Goal: Task Accomplishment & Management: Complete application form

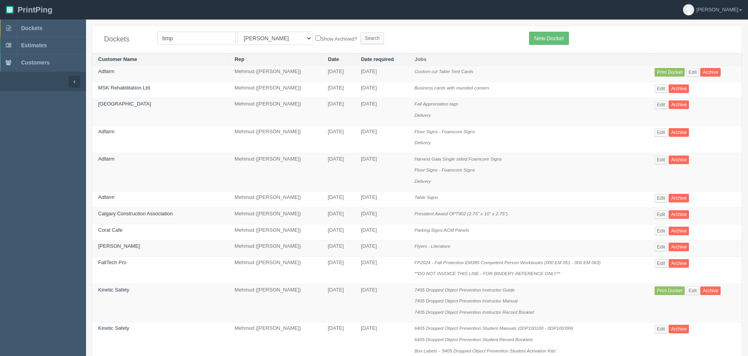
type input "bmp"
click at [361, 32] on input "Search" at bounding box center [372, 38] width 23 height 12
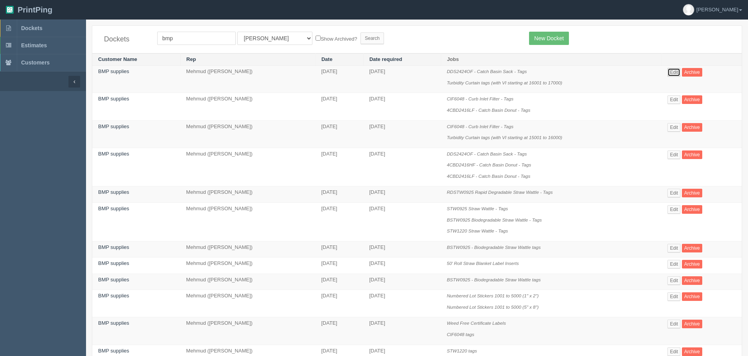
click at [677, 71] on link "Edit" at bounding box center [674, 72] width 13 height 9
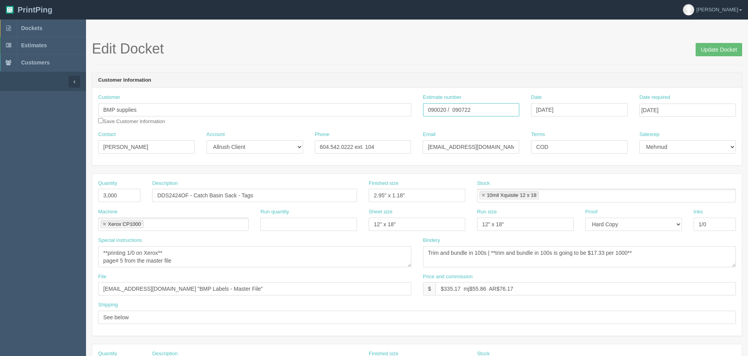
click at [437, 108] on input "090020 / 090722" at bounding box center [471, 109] width 97 height 13
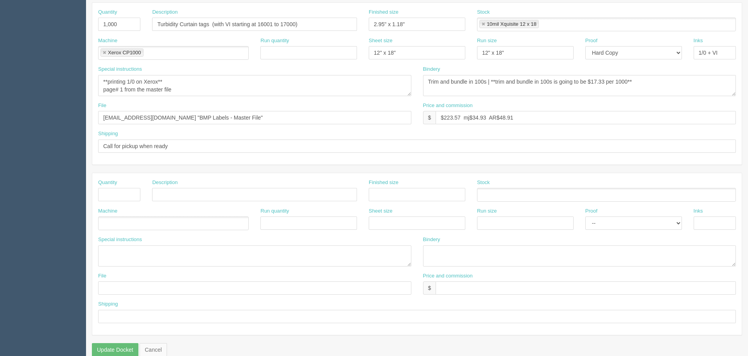
scroll to position [352, 0]
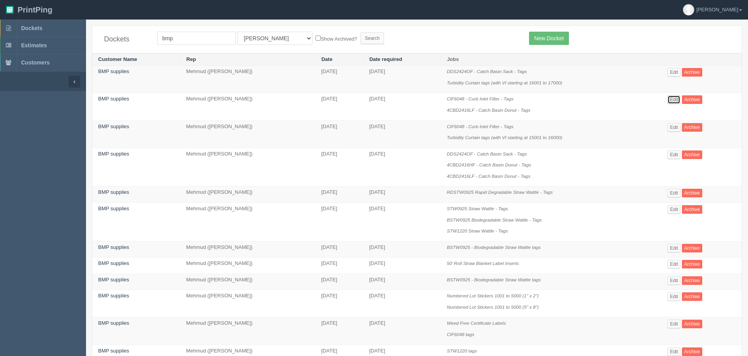
click at [679, 98] on link "Edit" at bounding box center [674, 99] width 13 height 9
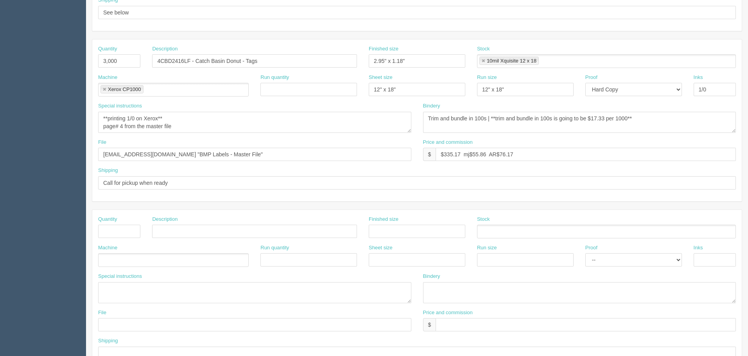
scroll to position [313, 0]
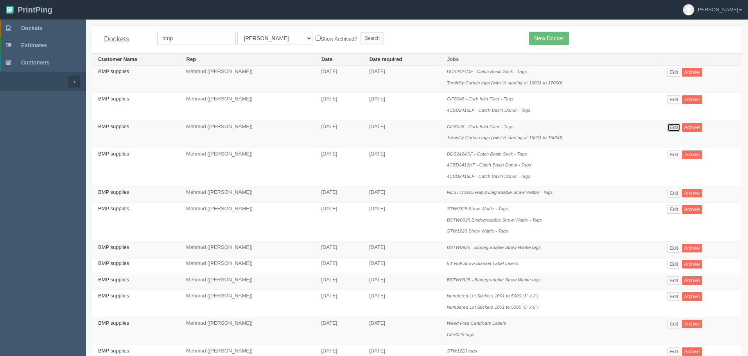
click at [680, 128] on link "Edit" at bounding box center [674, 127] width 13 height 9
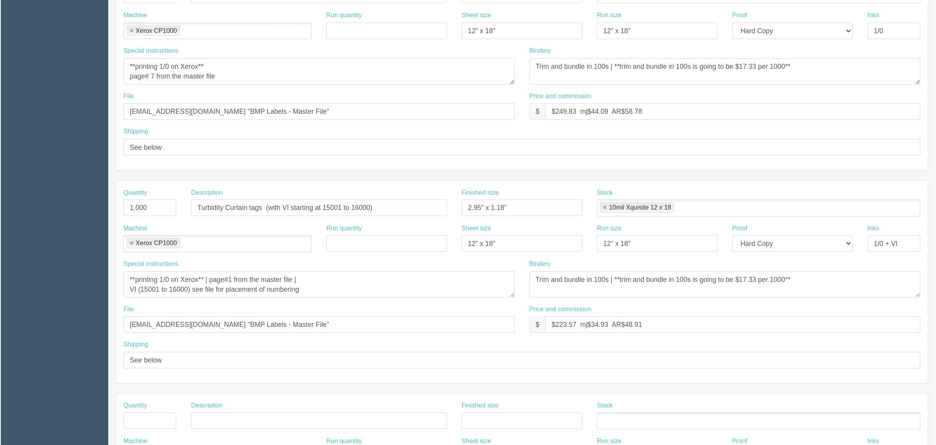
scroll to position [235, 0]
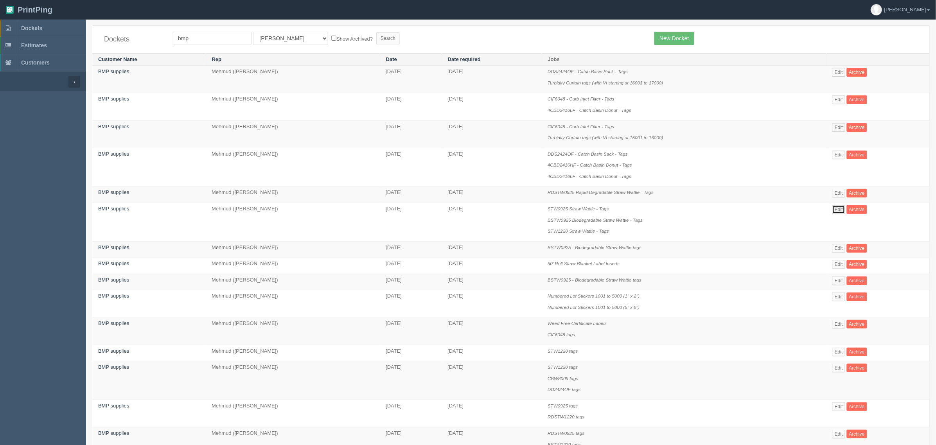
click at [748, 206] on link "Edit" at bounding box center [838, 209] width 13 height 9
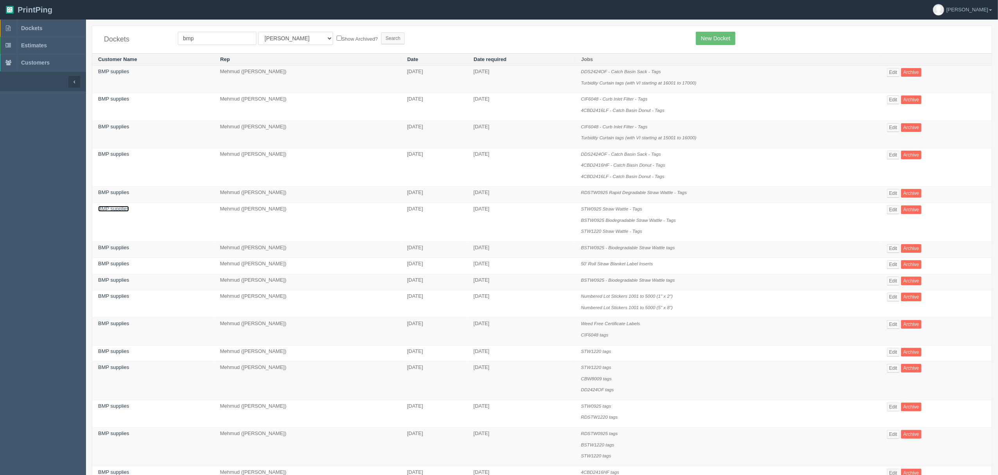
click at [107, 208] on link "BMP supplies" at bounding box center [113, 209] width 31 height 6
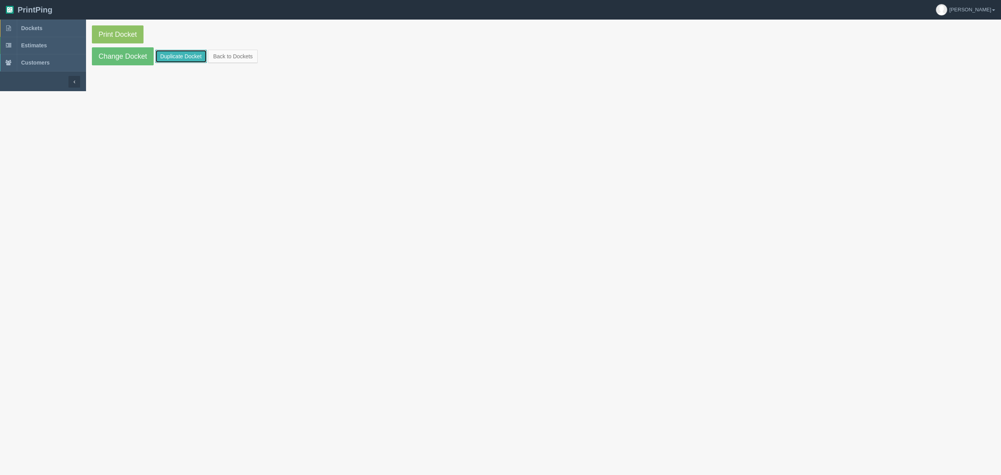
click at [188, 54] on link "Duplicate Docket" at bounding box center [181, 56] width 52 height 13
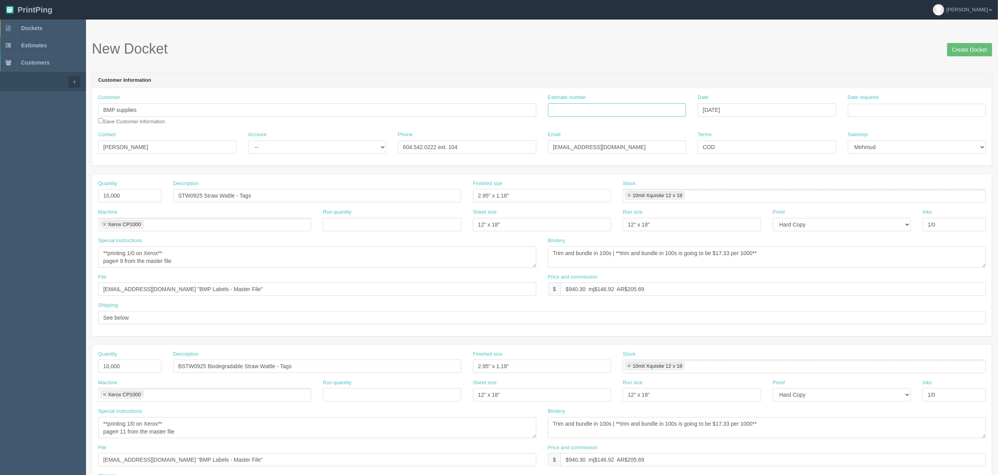
click at [615, 108] on input "Estimate number" at bounding box center [617, 109] width 138 height 13
type input "092784"
type input "October 7, 2025"
click at [748, 161] on td "10" at bounding box center [907, 163] width 9 height 11
type input "[DATE]"
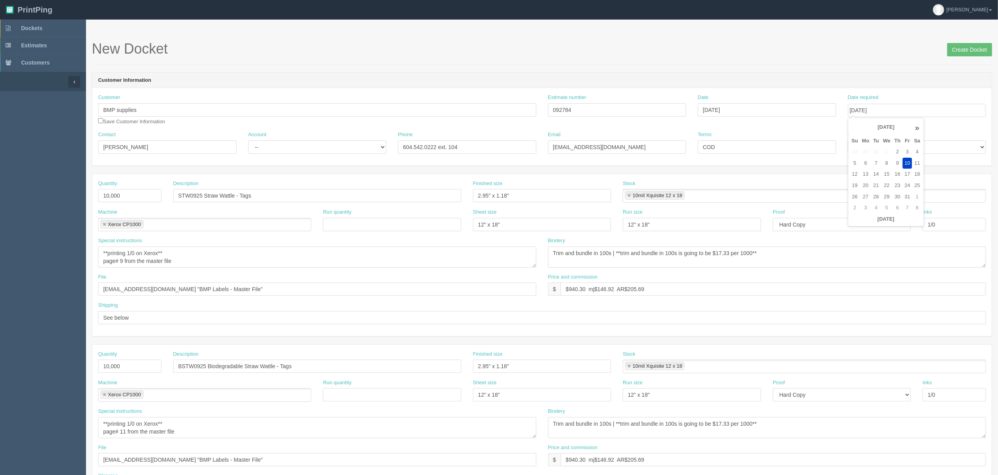
click at [590, 54] on h1 "New Docket Create Docket" at bounding box center [542, 49] width 901 height 16
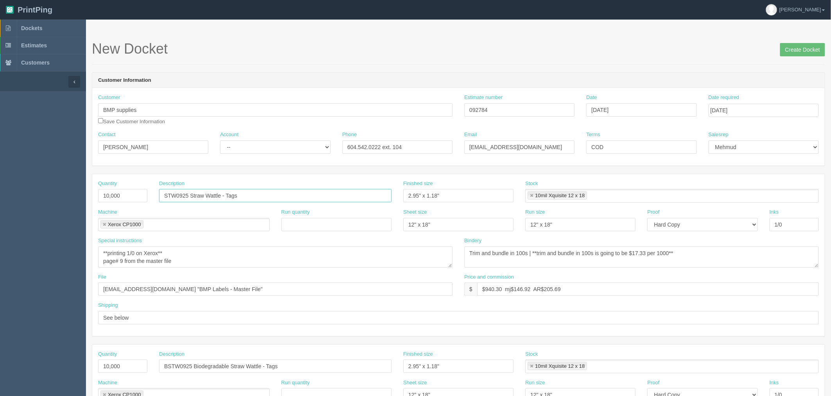
drag, startPoint x: 187, startPoint y: 195, endPoint x: 135, endPoint y: 195, distance: 52.0
click at [135, 195] on div "Quantity 10,000 Description STW0925 Straw Wattle - Tags Finished size 2.95" x 1…" at bounding box center [458, 194] width 733 height 29
click at [182, 356] on input "BSTW0925 Biodegradable Straw Wattle - Tags" at bounding box center [275, 365] width 233 height 13
drag, startPoint x: 221, startPoint y: 192, endPoint x: 14, endPoint y: 183, distance: 206.7
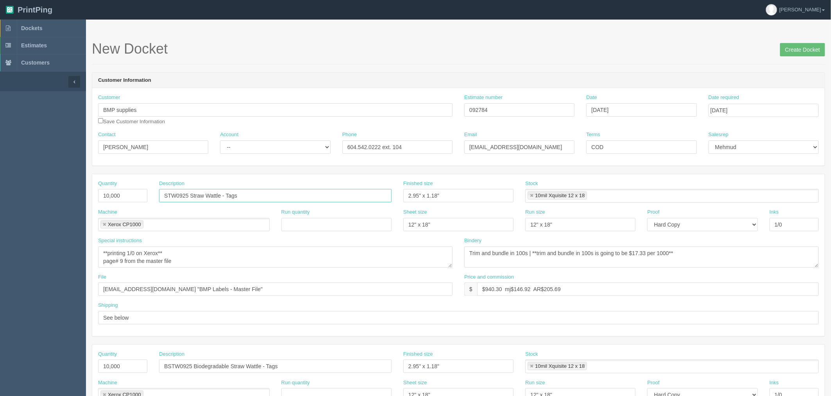
click at [17, 183] on section "Dockets Estimates Customers" at bounding box center [415, 365] width 831 height 691
drag, startPoint x: 264, startPoint y: 366, endPoint x: 65, endPoint y: 364, distance: 199.4
click at [65, 356] on section "Dockets Estimates Customers" at bounding box center [415, 365] width 831 height 691
drag, startPoint x: 192, startPoint y: 193, endPoint x: 114, endPoint y: 192, distance: 77.8
click at [114, 192] on div "Quantity 10,000 Description BSTW0925 - Tags Finished size 2.95" x 1.18" Stock 1…" at bounding box center [458, 194] width 733 height 29
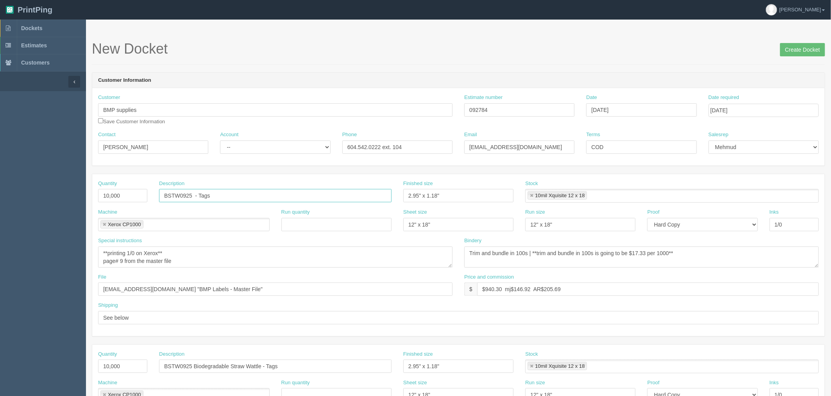
paste input "Biodegradable Straw Wattle"
type input "BSTW0925 Biodegradable Straw Wattle - Tags"
drag, startPoint x: 127, startPoint y: 196, endPoint x: 0, endPoint y: 192, distance: 127.5
click at [0, 192] on section "Dockets Estimates Customers" at bounding box center [415, 365] width 831 height 691
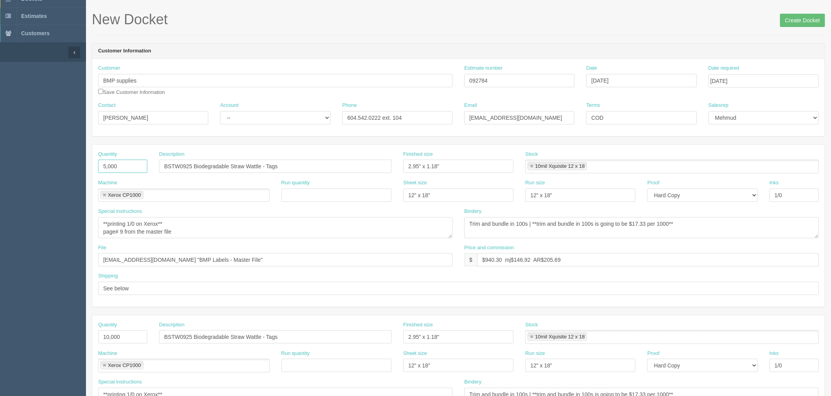
scroll to position [87, 0]
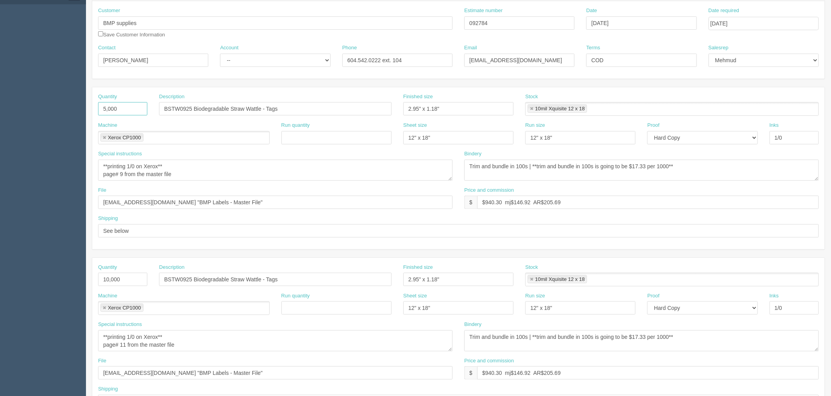
type input "5,000"
click at [122, 174] on textarea "**printing 1/0 on Xerox** page# 9 from the master file" at bounding box center [275, 170] width 355 height 21
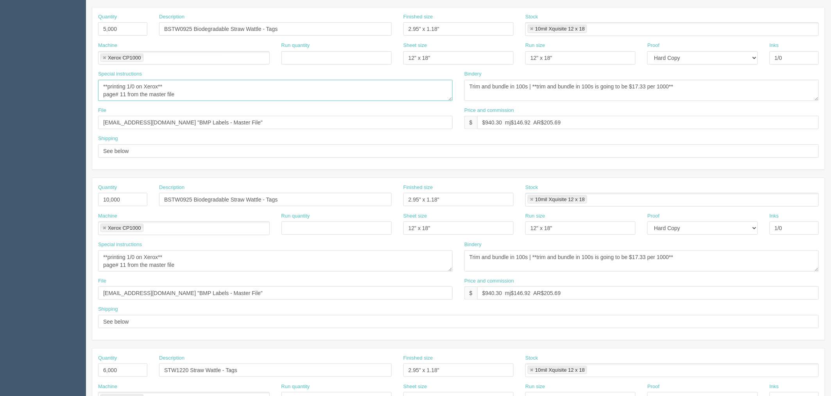
scroll to position [174, 0]
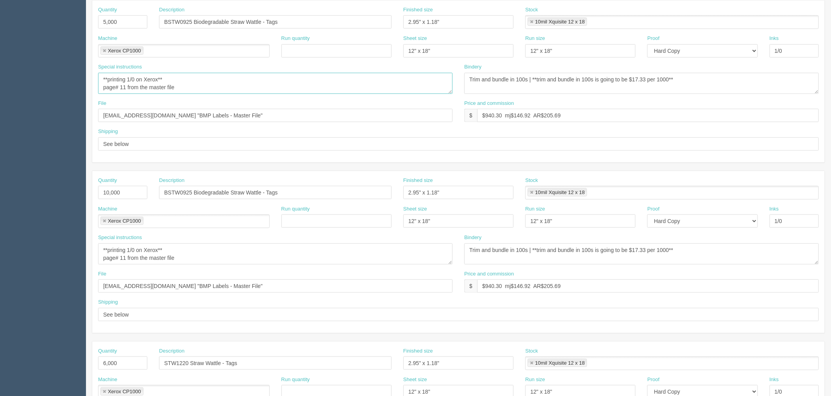
type textarea "**printing 1/0 on Xerox** page# 11 from the master file"
click at [194, 254] on textarea "**printing 1/0 on Xerox** page# 11 from the master file" at bounding box center [275, 253] width 355 height 21
drag, startPoint x: 168, startPoint y: 192, endPoint x: 150, endPoint y: 187, distance: 19.2
click at [154, 192] on div "Description BSTW0925 Biodegradable Straw Wattle - Tags" at bounding box center [275, 191] width 244 height 29
click at [225, 190] on input "STW0925 Biodegradable Straw Wattle - Tags" at bounding box center [275, 192] width 233 height 13
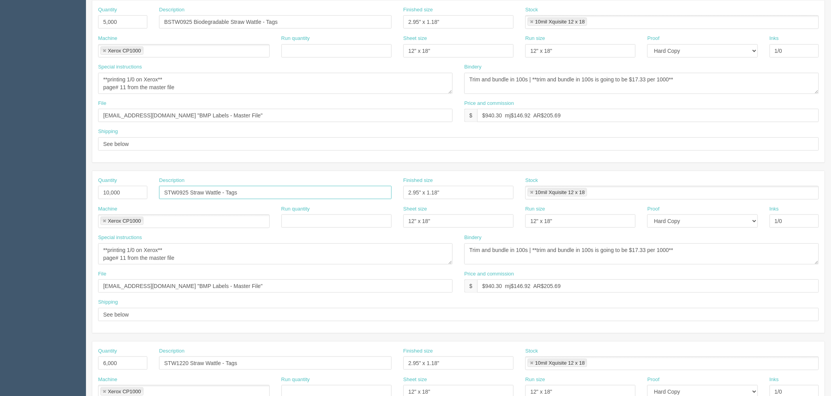
type input "STW0925 Straw Wattle - Tags"
drag, startPoint x: 124, startPoint y: 257, endPoint x: 130, endPoint y: 262, distance: 8.9
click at [123, 256] on textarea "**printing 1/0 on Xerox** page# 11 from the master file" at bounding box center [275, 253] width 355 height 21
type textarea "**printing 1/0 on Xerox** page# 9 from the master file"
drag, startPoint x: 132, startPoint y: 192, endPoint x: 0, endPoint y: 193, distance: 132.2
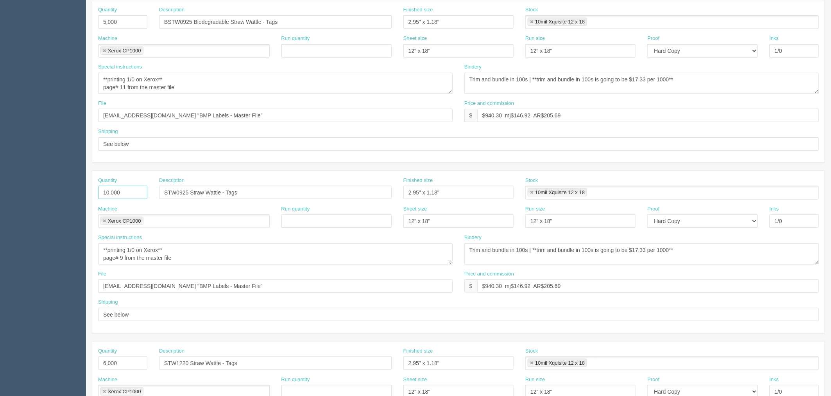
click at [0, 190] on section "Dockets Estimates Customers" at bounding box center [415, 191] width 831 height 691
type input "5,000"
drag, startPoint x: 126, startPoint y: 364, endPoint x: 0, endPoint y: 357, distance: 125.7
click at [0, 356] on section "Dockets Estimates Customers" at bounding box center [415, 191] width 831 height 691
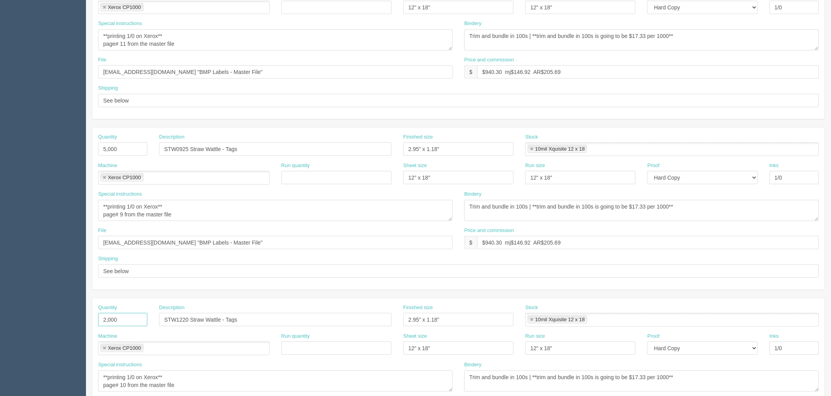
type input "2,000"
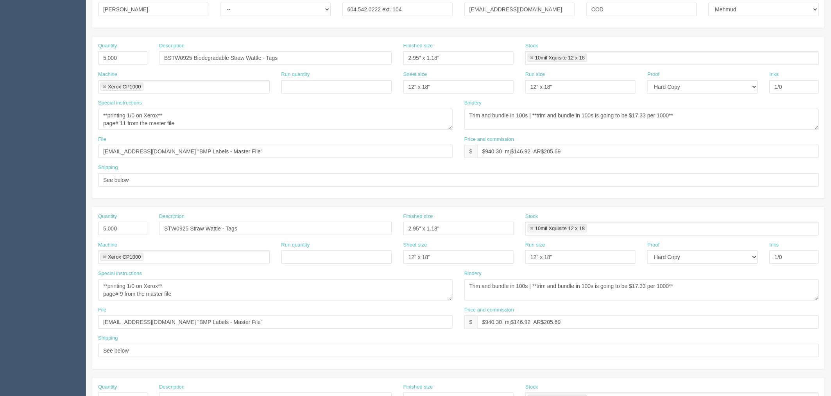
scroll to position [130, 0]
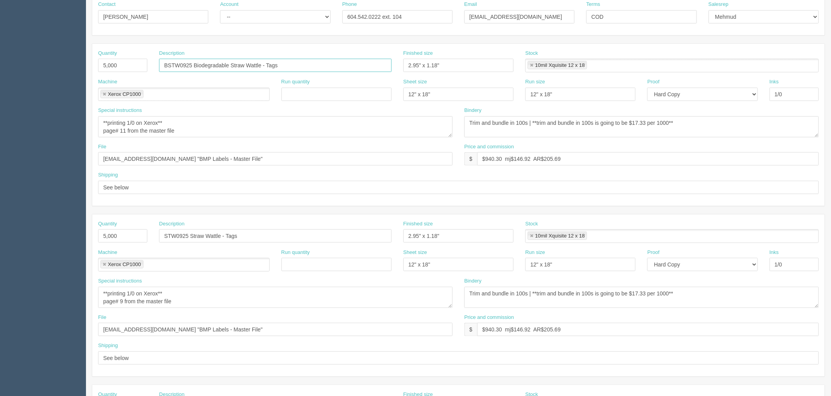
drag, startPoint x: 263, startPoint y: 63, endPoint x: 0, endPoint y: 63, distance: 263.2
click at [0, 63] on section "Dockets Estimates Customers" at bounding box center [415, 234] width 831 height 691
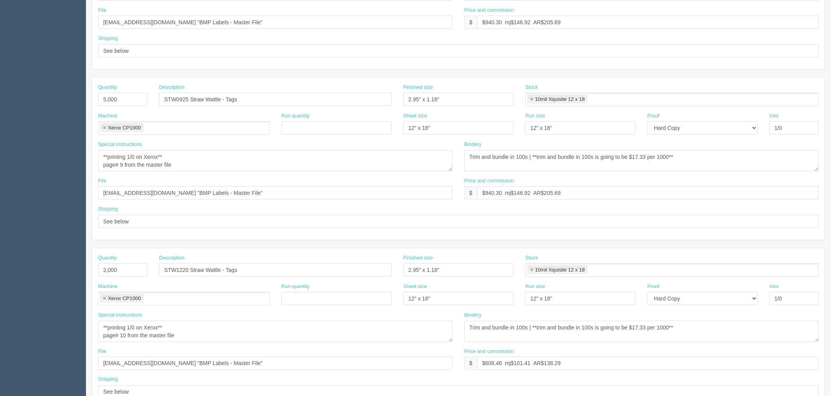
scroll to position [304, 0]
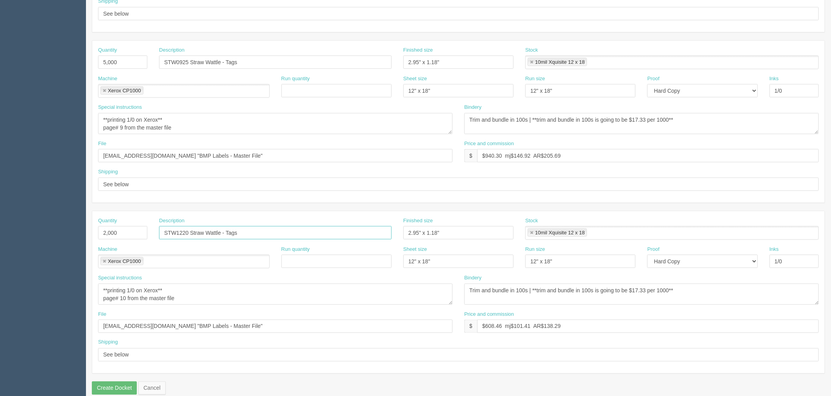
drag, startPoint x: 221, startPoint y: 233, endPoint x: 48, endPoint y: 233, distance: 172.8
click at [48, 233] on section "Dockets Estimates Customers" at bounding box center [415, 61] width 831 height 691
paste input "BSTW0925 Biodegradable"
type input "BSTW1220 Biodegradable Straw Wattle - Tags"
click at [123, 299] on textarea "**printing 1/0 on Xerox** page# 10 from the master file" at bounding box center [275, 294] width 355 height 21
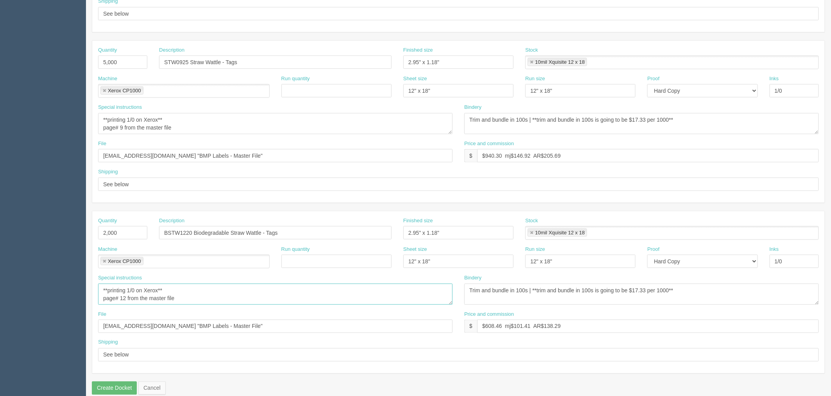
type textarea "**printing 1/0 on Xerox** page# 12 from the master file"
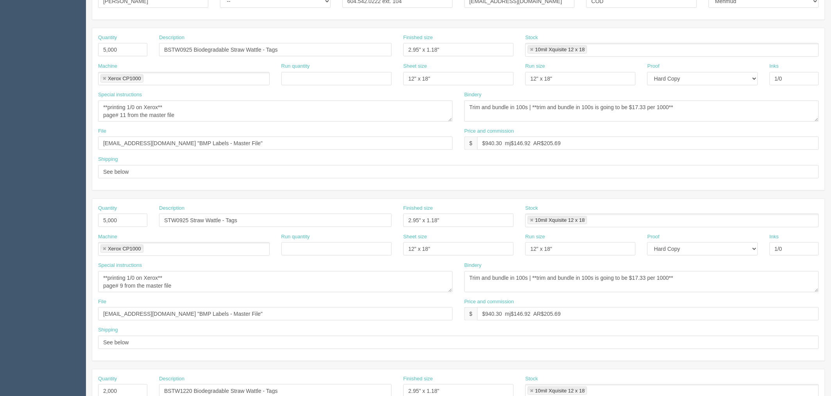
scroll to position [130, 0]
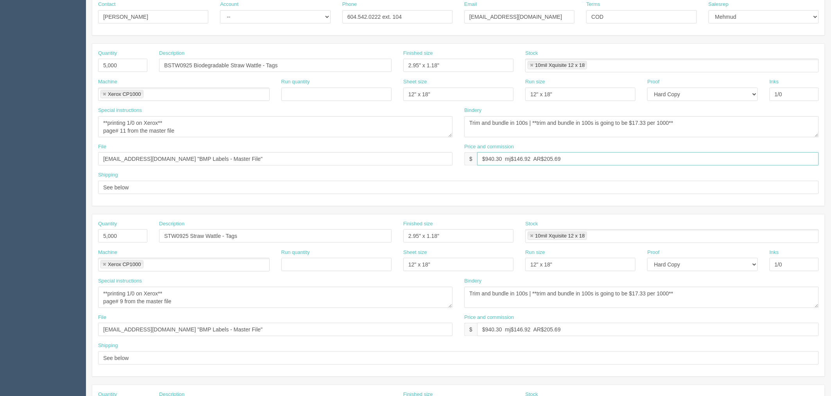
drag, startPoint x: 350, startPoint y: 156, endPoint x: 192, endPoint y: 156, distance: 158.0
click at [192, 156] on div "File files@allrush.ca "BMP Labels - Master File" Price and commission $ $940.30…" at bounding box center [458, 157] width 733 height 29
click at [577, 159] on input "$515.78 mJ$ AR$" at bounding box center [648, 158] width 342 height 13
click at [513, 158] on input "$515.78 mJ$ AR$117.22" at bounding box center [648, 158] width 342 height 13
type input "$515.78 mj$85.96 AR$117.22"
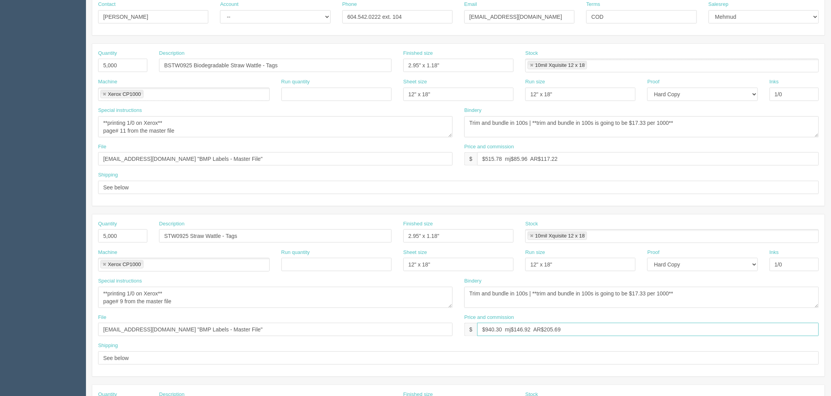
drag, startPoint x: 580, startPoint y: 329, endPoint x: 304, endPoint y: 308, distance: 276.5
click at [267, 319] on div "File files@allrush.ca "BMP Labels - Master File" Price and commission $ $940.30…" at bounding box center [458, 328] width 733 height 29
paste input "515.78 mj$85.96 AR$117.22"
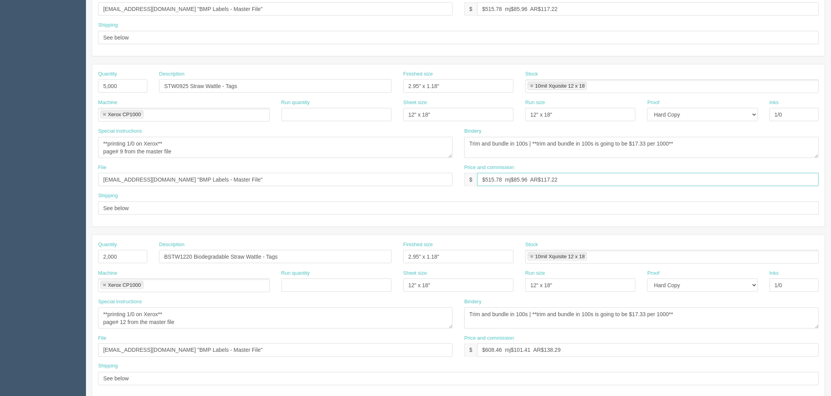
scroll to position [304, 0]
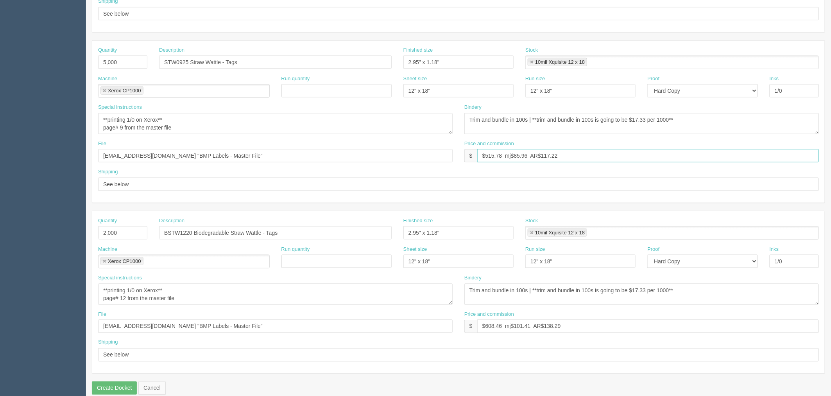
type input "$515.78 mj$85.96 AR$117.22"
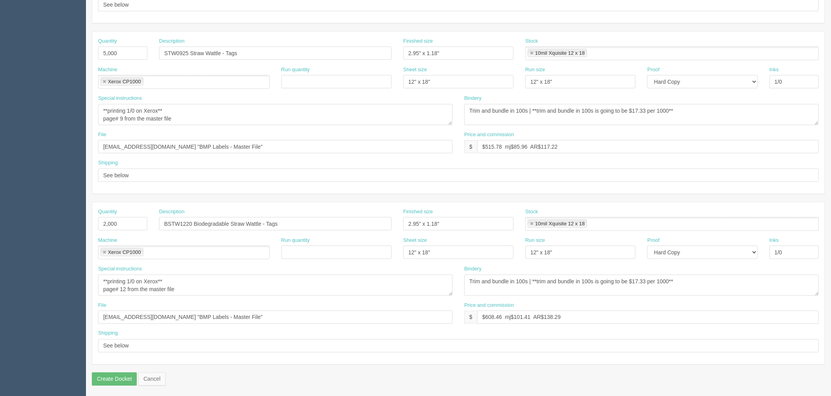
scroll to position [315, 0]
drag, startPoint x: 463, startPoint y: 315, endPoint x: 268, endPoint y: 308, distance: 194.5
click at [268, 308] on div "File files@allrush.ca "BMP Labels - Master File" Price and commission $ $608.46…" at bounding box center [458, 314] width 733 height 29
type input "$249.83 mj$44.09 AR$58.79"
drag, startPoint x: 23, startPoint y: 338, endPoint x: 16, endPoint y: 337, distance: 7.5
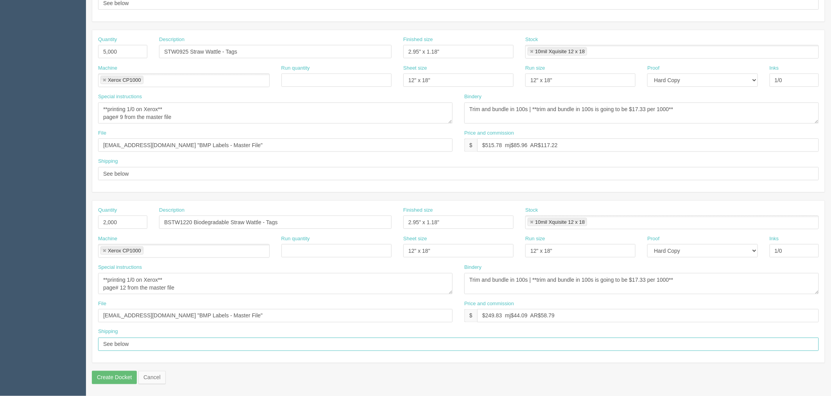
click at [16, 338] on section "Dockets Estimates Customers" at bounding box center [415, 50] width 831 height 691
click at [197, 346] on input "Call for pickup when ready - Charge CC on file once ready" at bounding box center [458, 343] width 721 height 13
click at [301, 343] on input "Call for pickup when ready - Charge CC on file once ready" at bounding box center [458, 343] width 721 height 13
drag, startPoint x: 209, startPoint y: 313, endPoint x: 223, endPoint y: 318, distance: 14.6
click at [211, 312] on input "files@allrush.ca "BMP Labels - Master File"" at bounding box center [275, 315] width 355 height 13
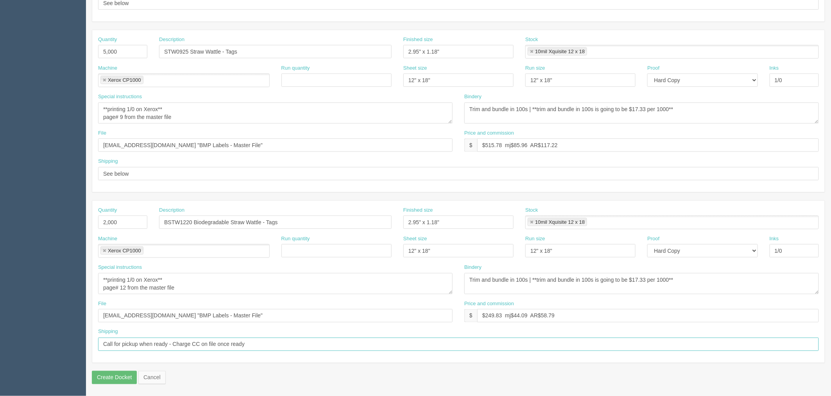
drag, startPoint x: 221, startPoint y: 343, endPoint x: 373, endPoint y: 343, distance: 152.5
click at [373, 343] on input "Call for pickup when ready - Charge CC on file once ready" at bounding box center [458, 343] width 721 height 13
drag, startPoint x: 169, startPoint y: 345, endPoint x: 238, endPoint y: 360, distance: 70.2
click at [169, 345] on input "Call for pickup when ready - Charge CC on file once ready" at bounding box center [458, 343] width 721 height 13
type input "Call for pickup - Charge CC on file once ready"
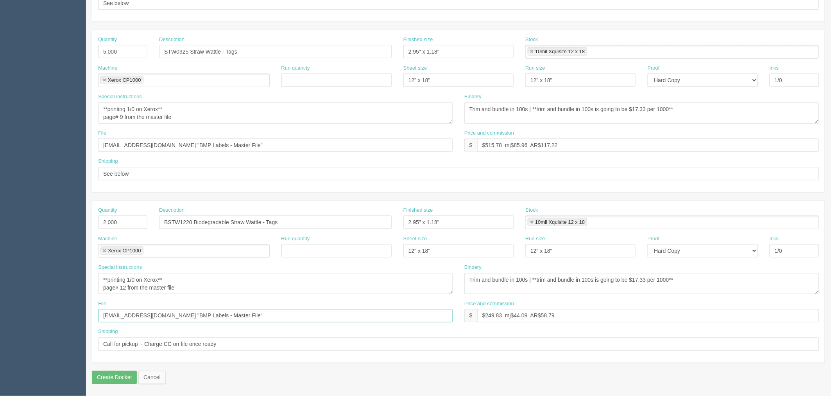
click at [209, 316] on input "files@allrush.ca "BMP Labels - Master File"" at bounding box center [275, 315] width 355 height 13
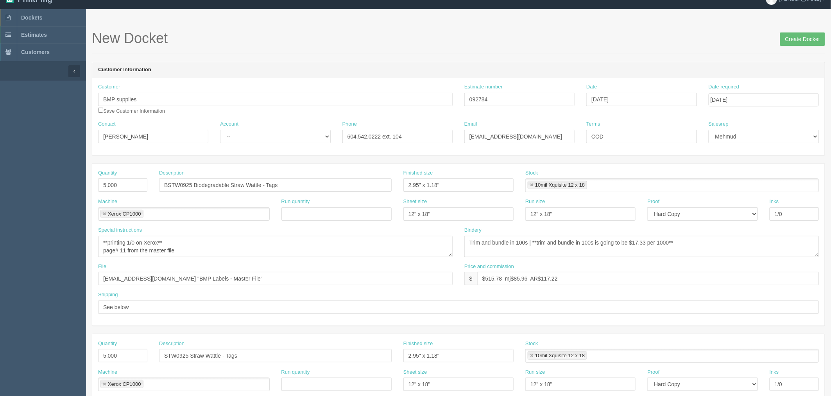
scroll to position [0, 0]
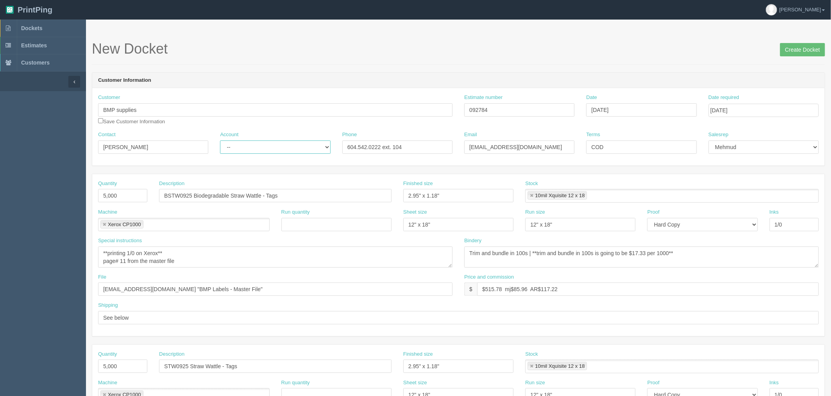
drag, startPoint x: 243, startPoint y: 143, endPoint x: 243, endPoint y: 153, distance: 9.8
click at [243, 143] on select "-- Existing Client Allrush Client Rep Client" at bounding box center [275, 146] width 110 height 13
select select "Allrush Client"
click at [220, 140] on select "-- Existing Client Allrush Client Rep Client" at bounding box center [275, 146] width 110 height 13
click at [748, 48] on input "Create Docket" at bounding box center [803, 49] width 45 height 13
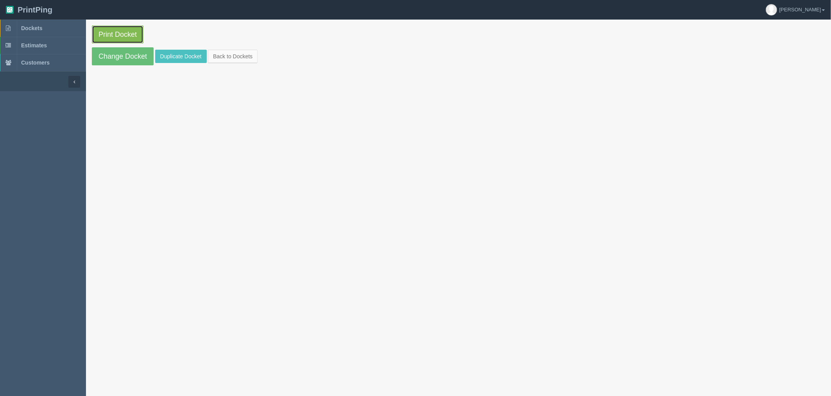
click at [118, 30] on link "Print Docket" at bounding box center [118, 34] width 52 height 18
click at [56, 27] on link "Dockets" at bounding box center [43, 28] width 86 height 17
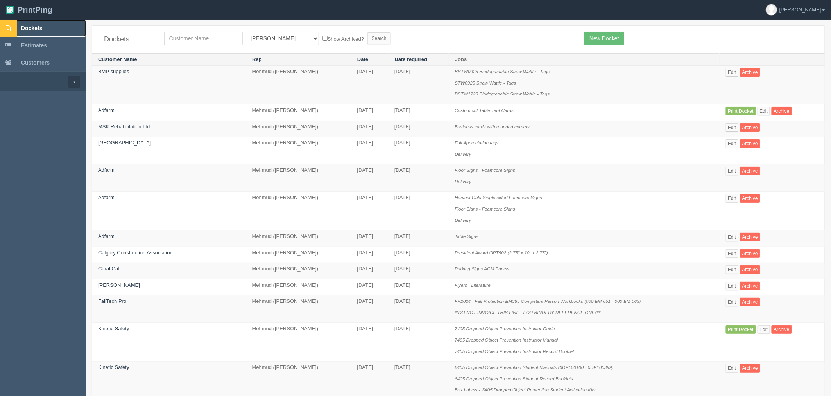
click at [33, 30] on span "Dockets" at bounding box center [31, 28] width 21 height 6
click at [36, 26] on span "Dockets" at bounding box center [31, 28] width 21 height 6
click at [37, 25] on span "Dockets" at bounding box center [31, 28] width 21 height 6
click at [729, 74] on link "Edit" at bounding box center [732, 72] width 13 height 9
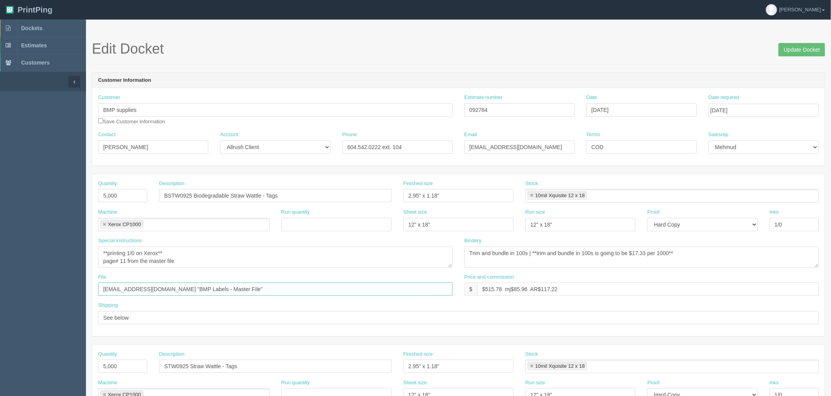
click at [227, 289] on input "files@allrush.ca "BMP Labels - Master File"" at bounding box center [275, 288] width 355 height 13
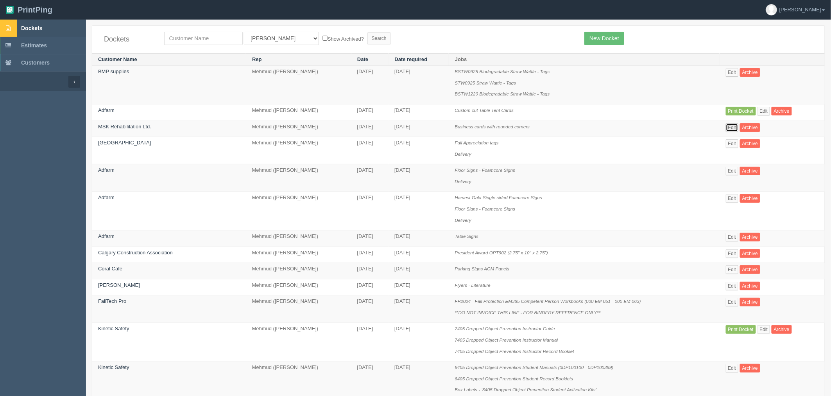
click at [729, 125] on link "Edit" at bounding box center [732, 127] width 13 height 9
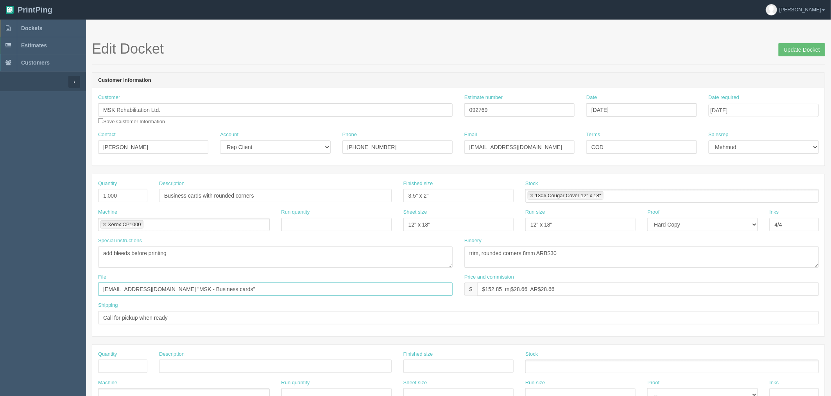
drag, startPoint x: 236, startPoint y: 288, endPoint x: 228, endPoint y: 278, distance: 12.5
click at [236, 287] on input "files@allrush.ca "MSK - Business cards"" at bounding box center [275, 288] width 355 height 13
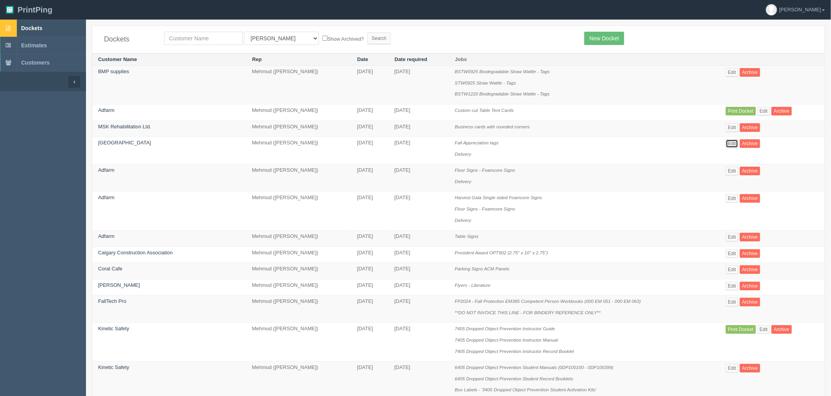
click at [731, 145] on link "Edit" at bounding box center [732, 143] width 13 height 9
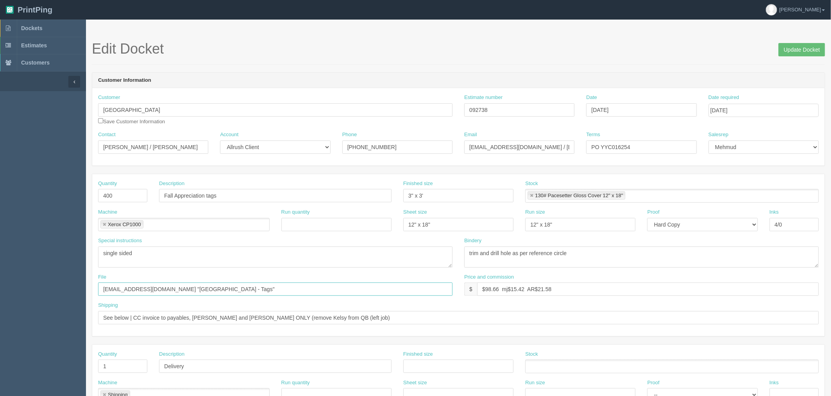
click at [258, 289] on input "files@allrush.ca "YYC Airport - Tags"" at bounding box center [275, 288] width 355 height 13
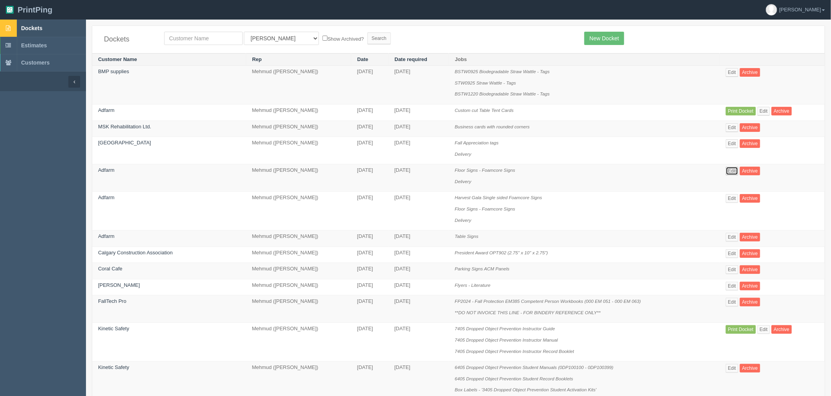
click at [730, 170] on link "Edit" at bounding box center [732, 171] width 13 height 9
click at [728, 170] on link "Edit" at bounding box center [732, 171] width 13 height 9
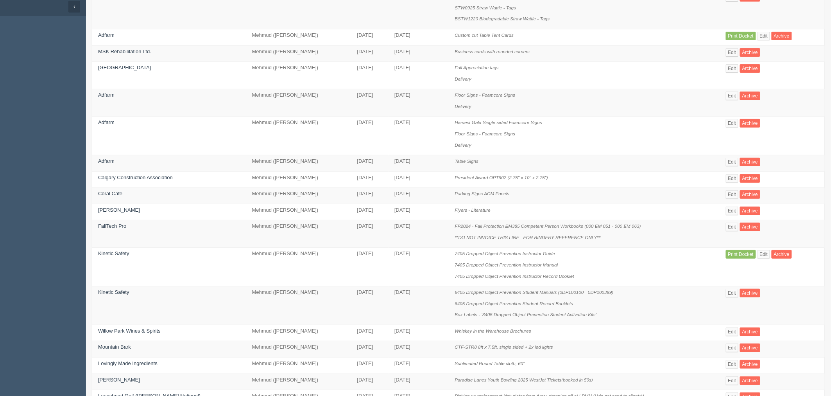
scroll to position [87, 0]
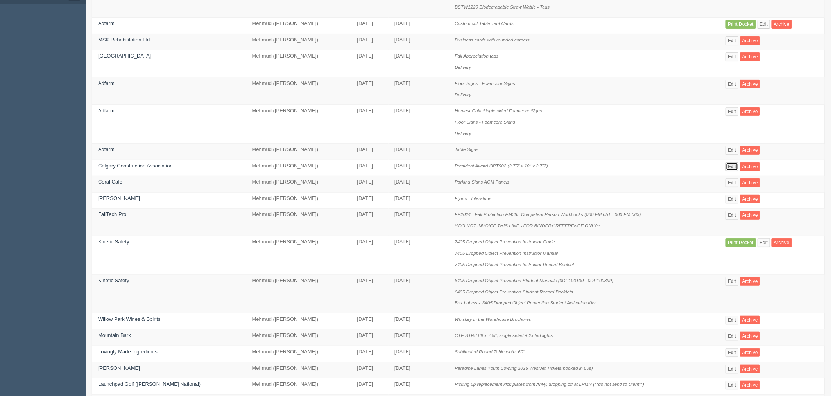
click at [732, 167] on link "Edit" at bounding box center [732, 166] width 13 height 9
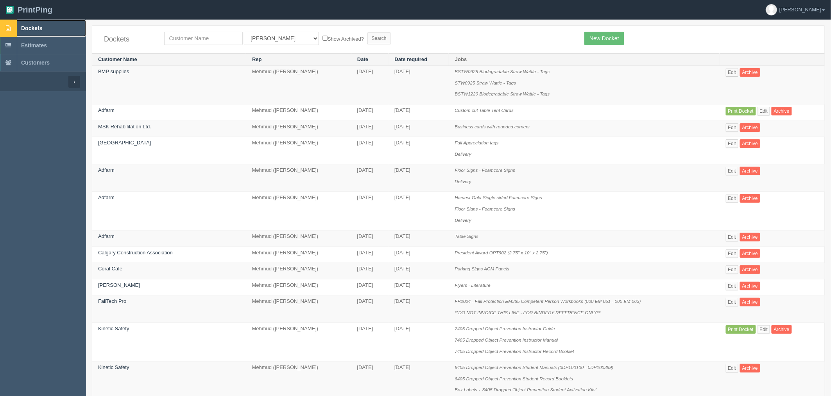
click at [59, 29] on link "Dockets" at bounding box center [43, 28] width 86 height 17
click at [36, 26] on span "Dockets" at bounding box center [31, 28] width 21 height 6
click at [38, 30] on span "Dockets" at bounding box center [31, 28] width 21 height 6
click at [42, 25] on span "Dockets" at bounding box center [31, 28] width 21 height 6
